Goal: Navigation & Orientation: Find specific page/section

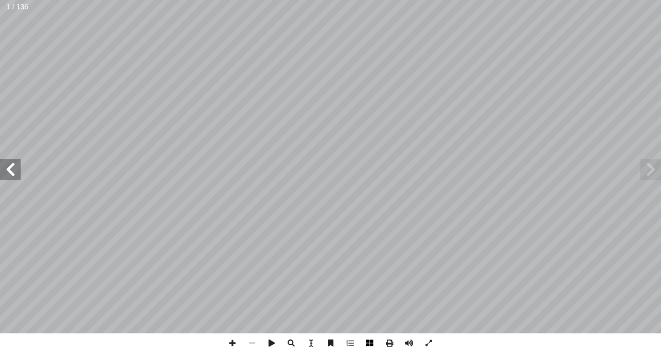
click at [374, 340] on span at bounding box center [370, 343] width 20 height 20
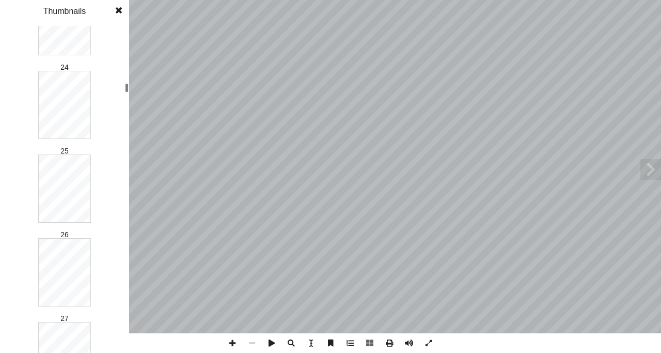
click at [127, 89] on div at bounding box center [127, 87] width 4 height 9
click at [127, 80] on div at bounding box center [127, 80] width 4 height 9
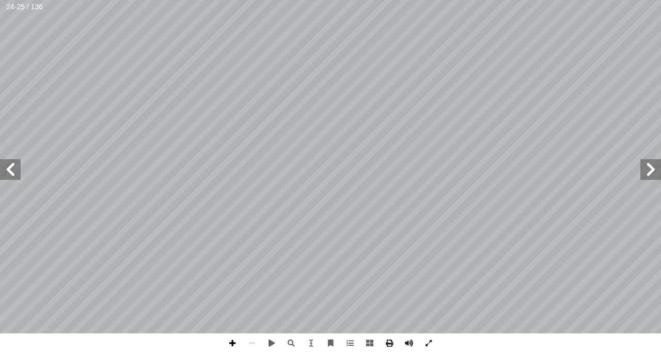
click at [232, 338] on span at bounding box center [233, 343] width 20 height 20
click at [235, 341] on span at bounding box center [233, 343] width 20 height 20
click at [255, 341] on span at bounding box center [252, 343] width 20 height 20
click at [14, 162] on span at bounding box center [10, 169] width 21 height 21
click at [7, 168] on span at bounding box center [10, 169] width 21 height 21
